Goal: Information Seeking & Learning: Learn about a topic

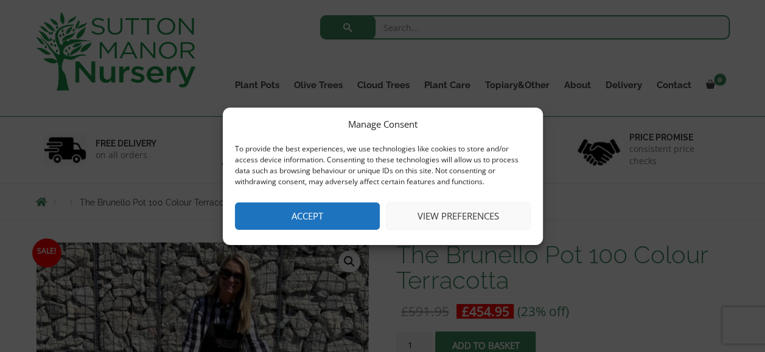
click at [270, 212] on button "Accept" at bounding box center [307, 216] width 145 height 27
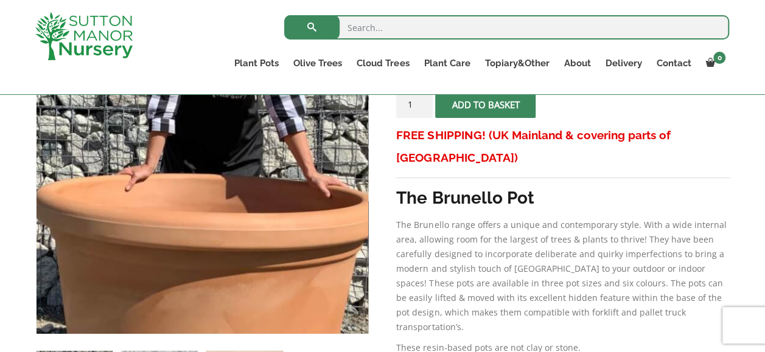
scroll to position [365, 0]
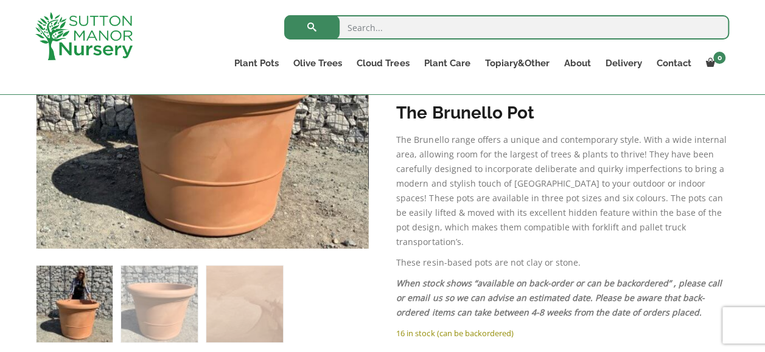
click at [117, 317] on ol at bounding box center [202, 296] width 333 height 94
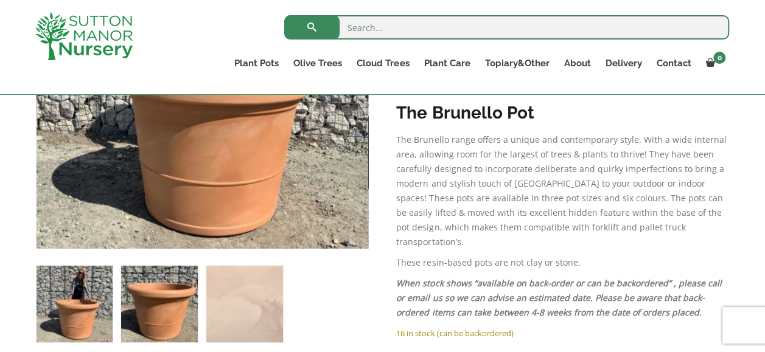
click at [148, 311] on img at bounding box center [159, 304] width 76 height 76
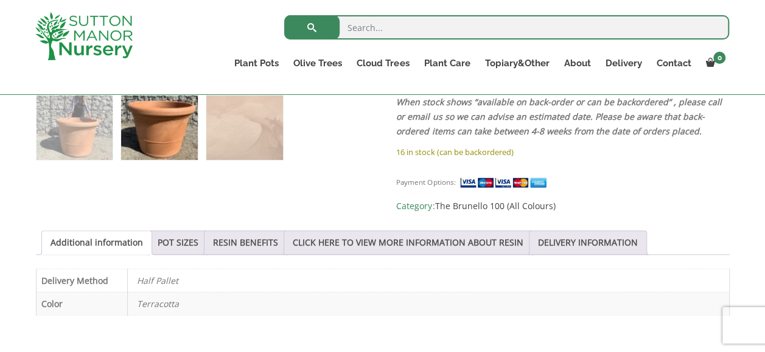
scroll to position [548, 0]
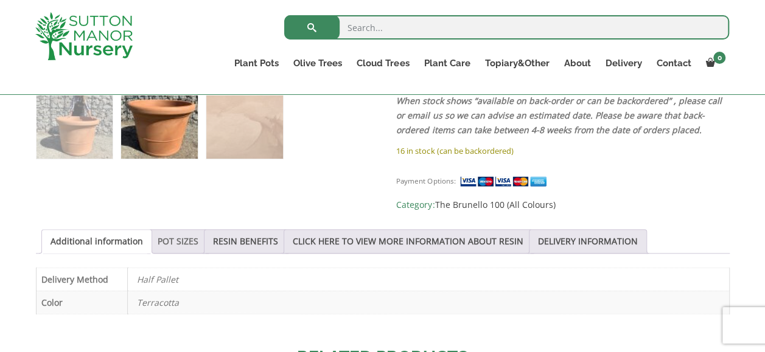
click at [168, 230] on link "POT SIZES" at bounding box center [178, 241] width 41 height 23
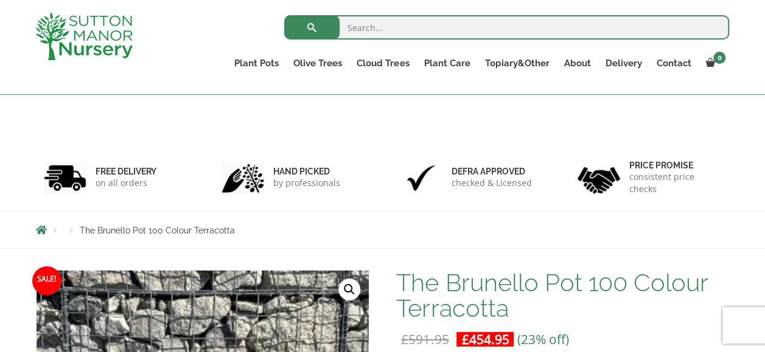
scroll to position [0, 0]
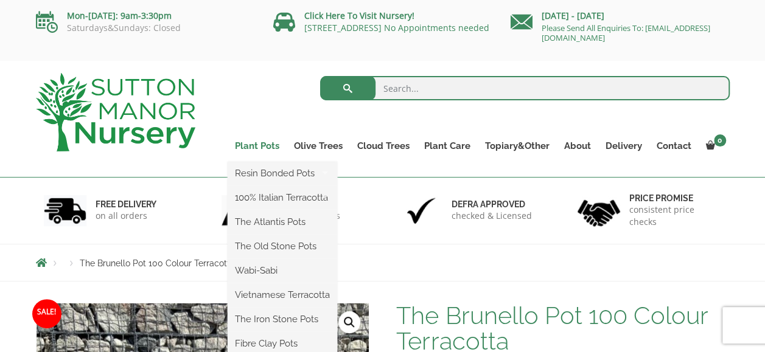
click at [267, 145] on link "Plant Pots" at bounding box center [257, 146] width 59 height 17
click at [245, 144] on link "Plant Pots" at bounding box center [257, 146] width 59 height 17
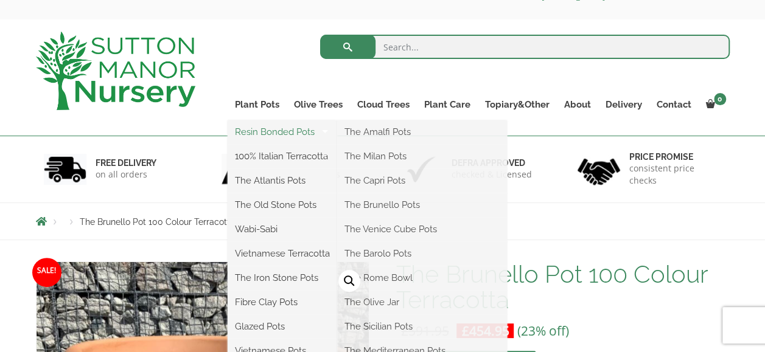
scroll to position [61, 0]
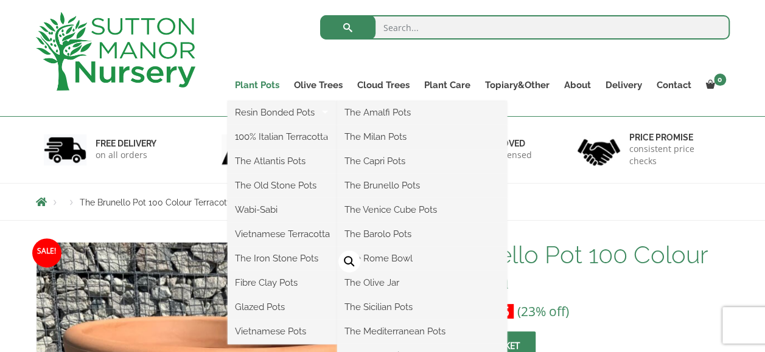
click at [260, 85] on link "Plant Pots" at bounding box center [257, 85] width 59 height 17
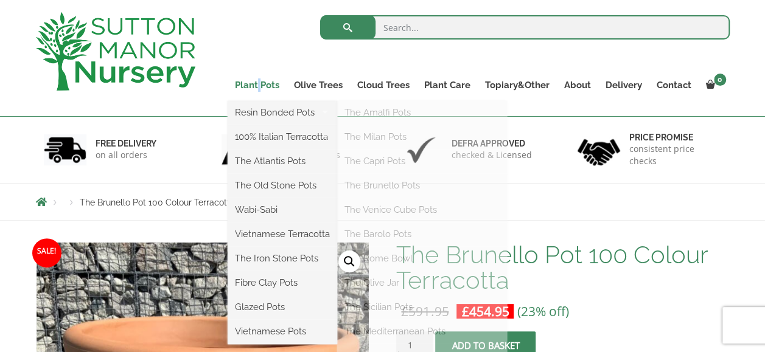
click at [260, 85] on link "Plant Pots" at bounding box center [257, 85] width 59 height 17
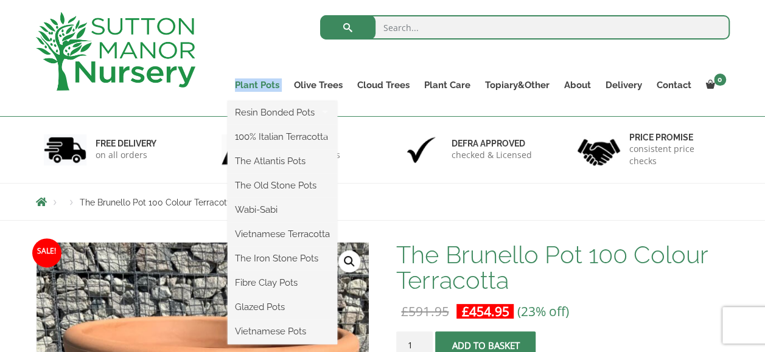
click at [260, 85] on link "Plant Pots" at bounding box center [257, 85] width 59 height 17
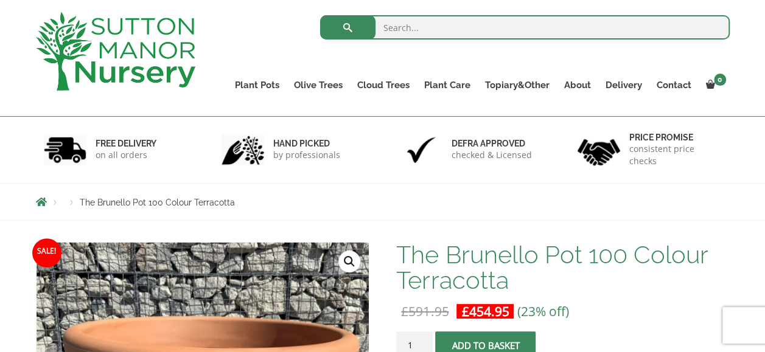
drag, startPoint x: 260, startPoint y: 85, endPoint x: 425, endPoint y: 30, distance: 173.4
click at [425, 30] on input "search" at bounding box center [525, 27] width 410 height 24
type input "pots"
click at [320, 15] on button "submit" at bounding box center [347, 27] width 55 height 24
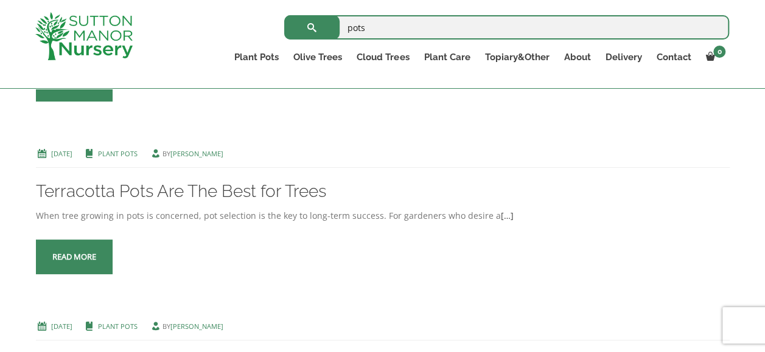
scroll to position [1582, 0]
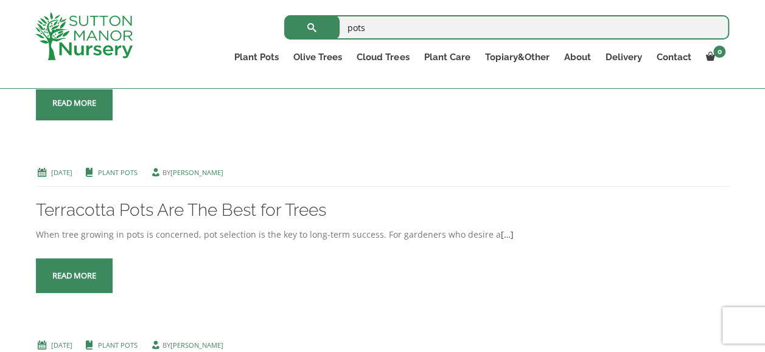
click at [74, 276] on span at bounding box center [74, 276] width 0 height 0
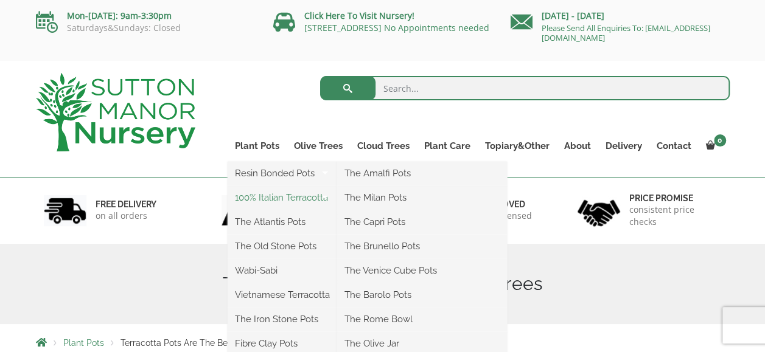
click at [265, 191] on link "100% Italian Terracotta" at bounding box center [283, 198] width 110 height 18
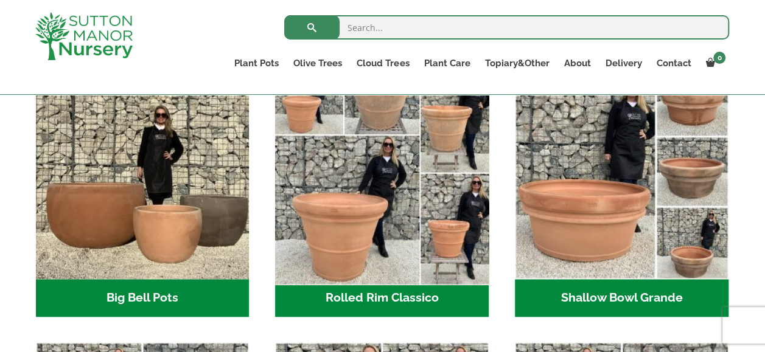
scroll to position [365, 0]
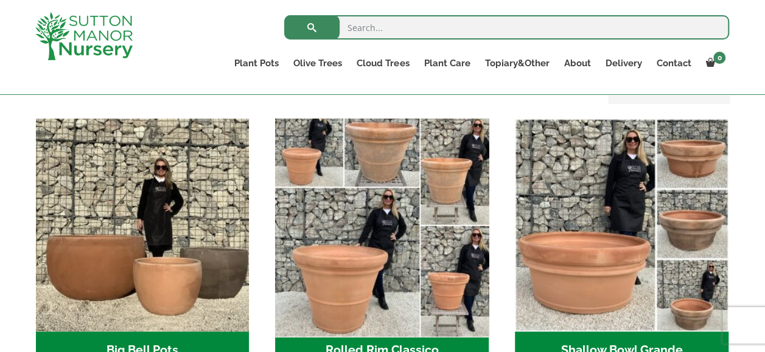
click at [364, 228] on img "Visit product category Rolled Rim Classico" at bounding box center [382, 225] width 224 height 224
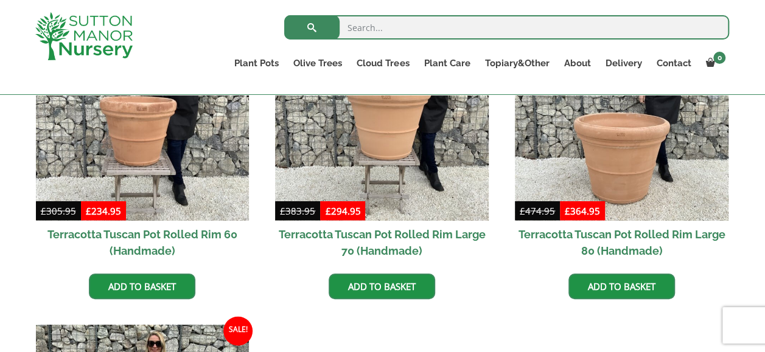
scroll to position [974, 0]
